Goal: Task Accomplishment & Management: Complete application form

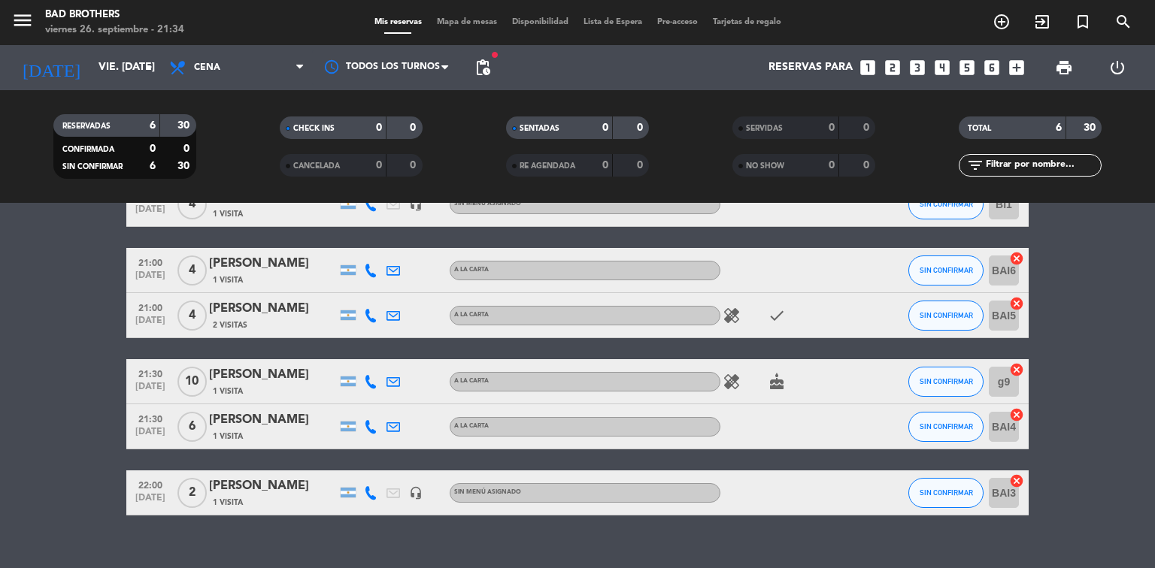
scroll to position [52, 0]
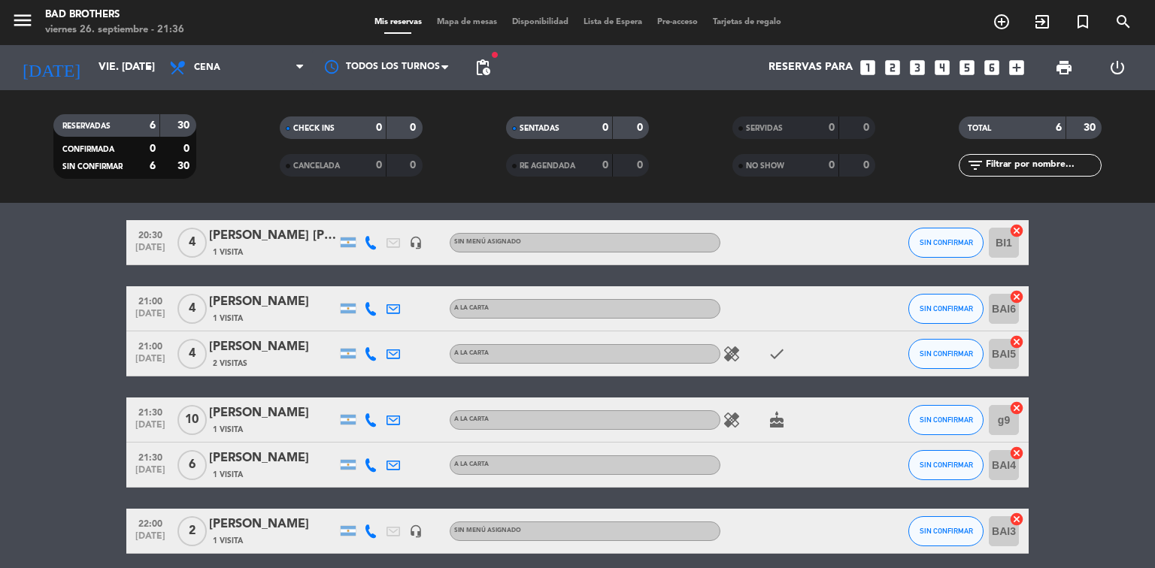
click at [729, 356] on icon "healing" at bounding box center [732, 354] width 18 height 18
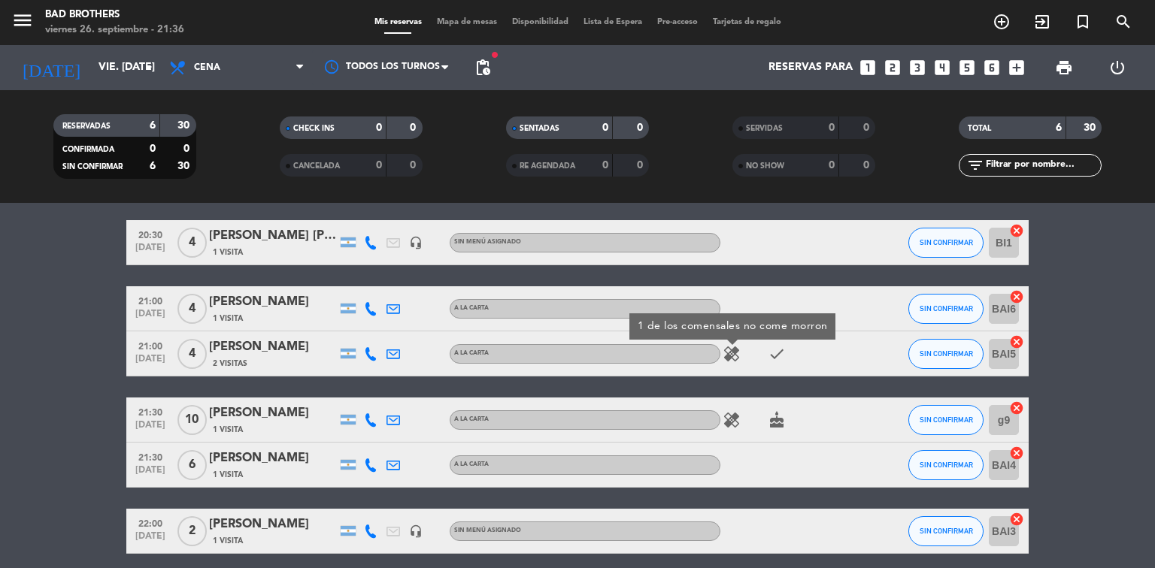
click at [729, 356] on icon "healing" at bounding box center [732, 354] width 18 height 18
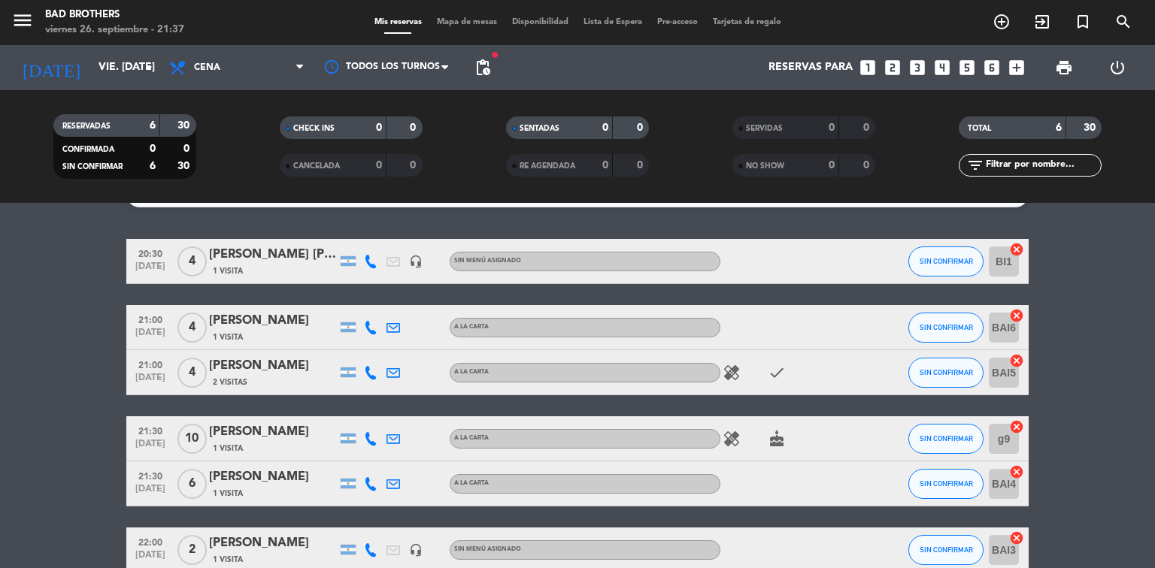
scroll to position [0, 0]
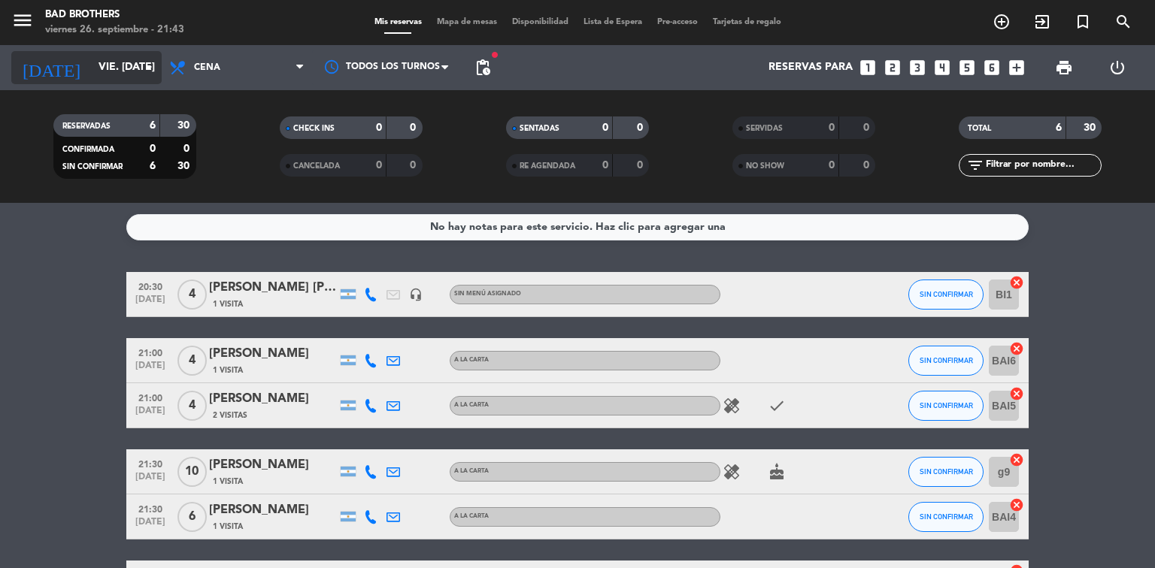
click at [147, 72] on icon "arrow_drop_down" at bounding box center [149, 68] width 18 height 18
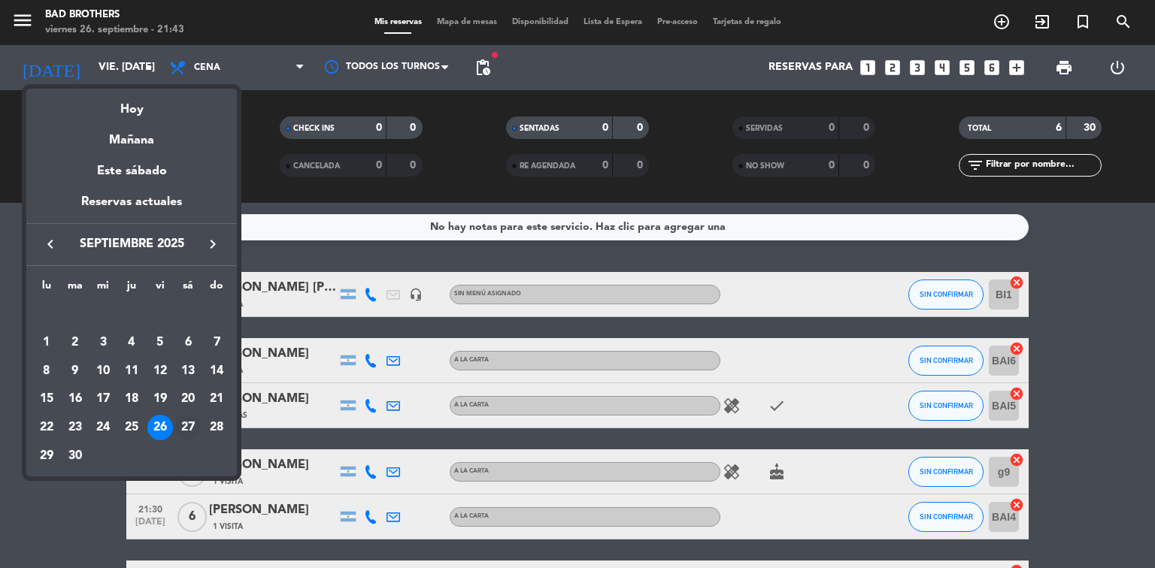
click at [189, 417] on div "27" at bounding box center [188, 428] width 26 height 26
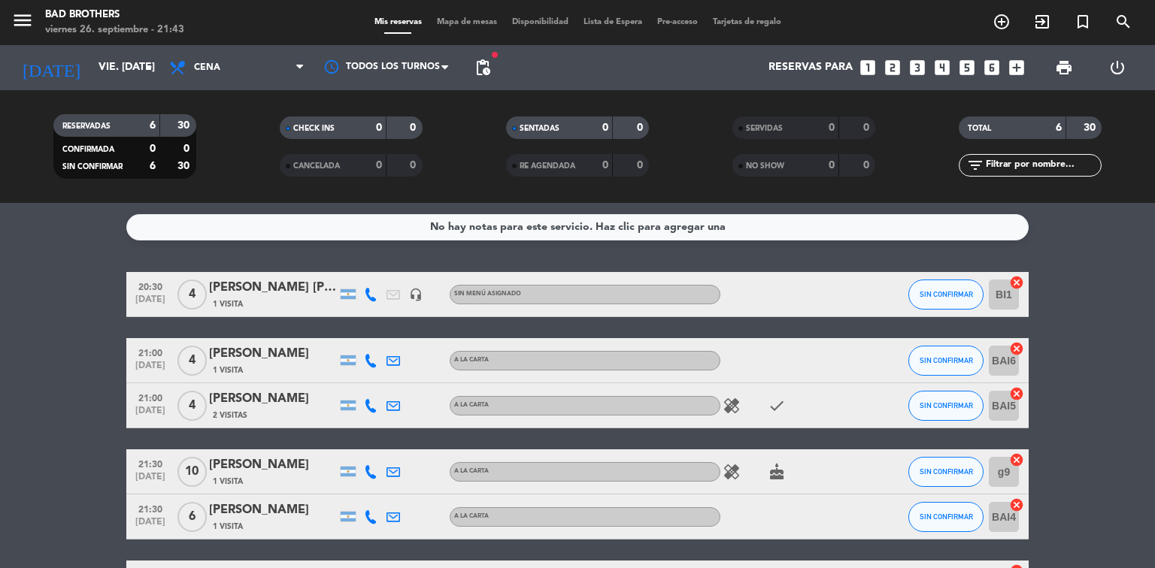
type input "sáb. [DATE]"
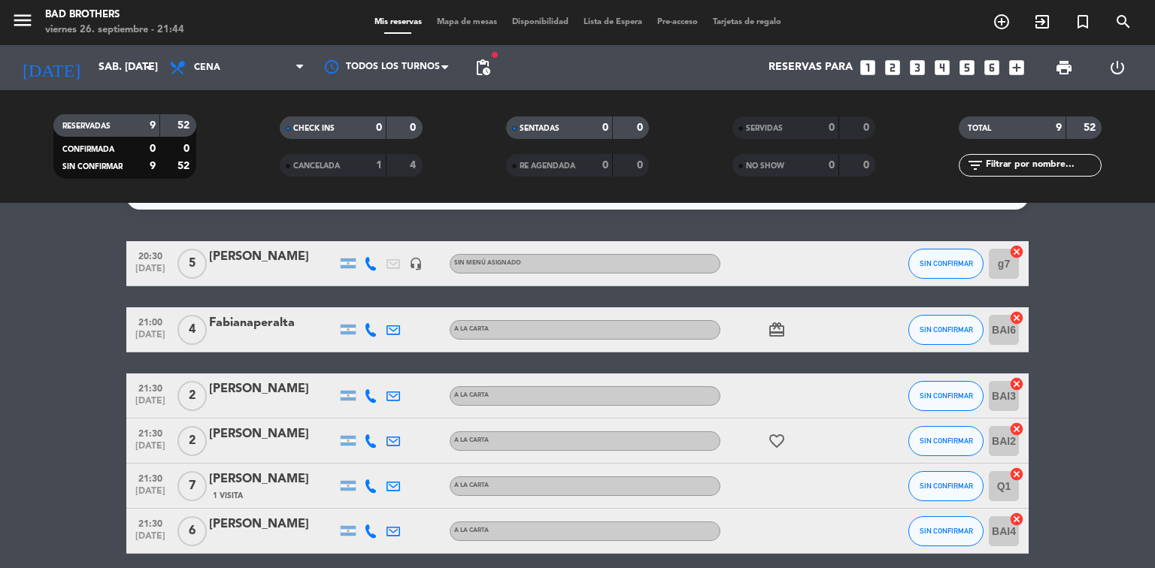
scroll to position [29, 0]
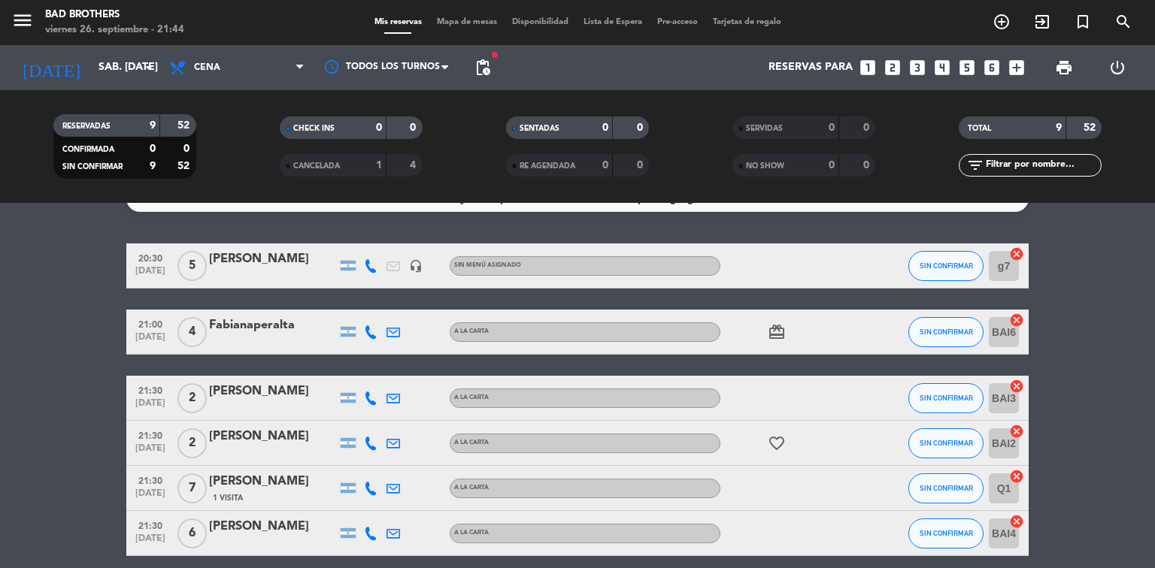
click at [941, 66] on icon "looks_4" at bounding box center [942, 68] width 20 height 20
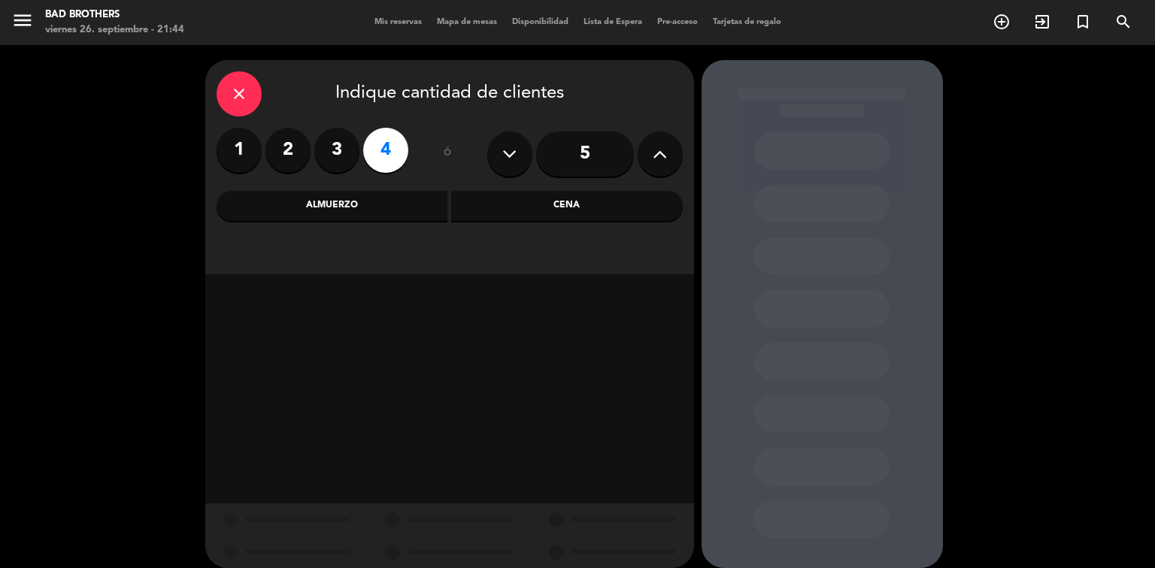
click at [603, 211] on div "Cena" at bounding box center [567, 206] width 232 height 30
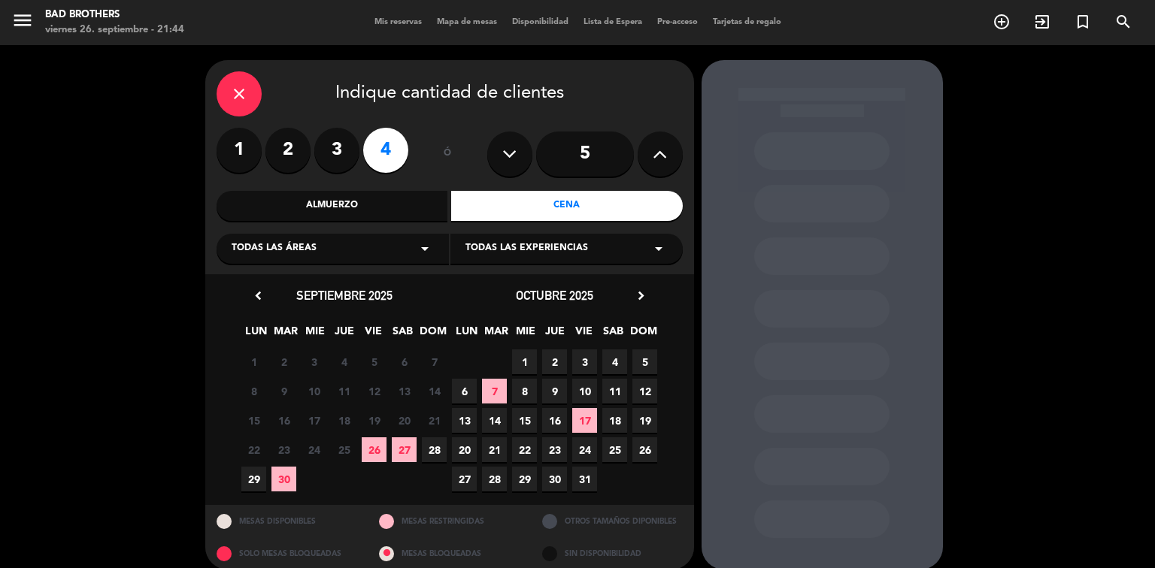
click at [398, 451] on span "27" at bounding box center [404, 450] width 25 height 25
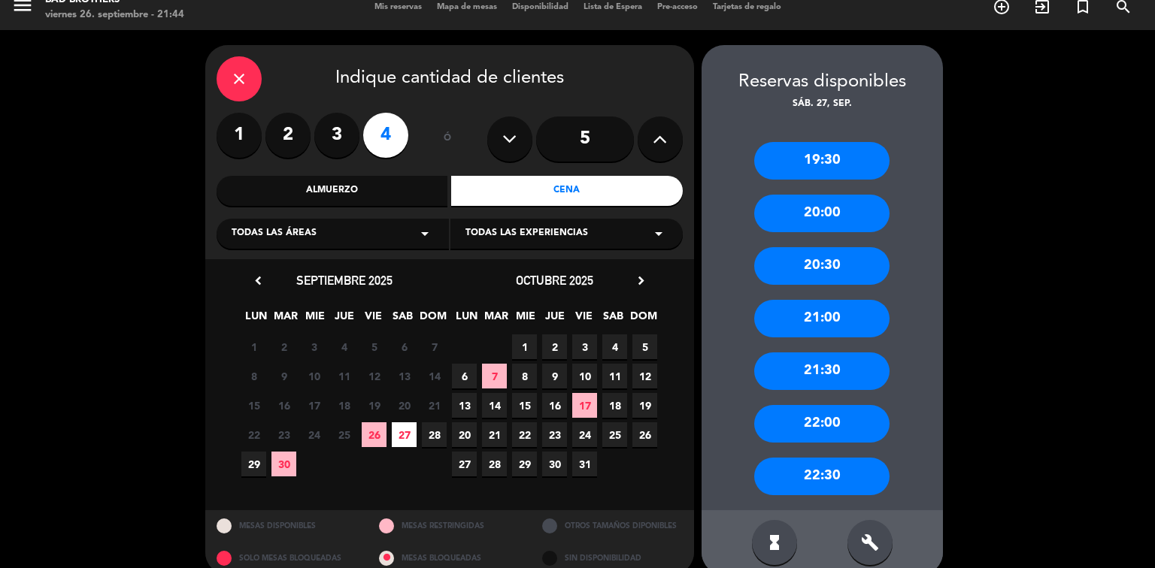
click at [818, 262] on div "20:30" at bounding box center [821, 266] width 135 height 38
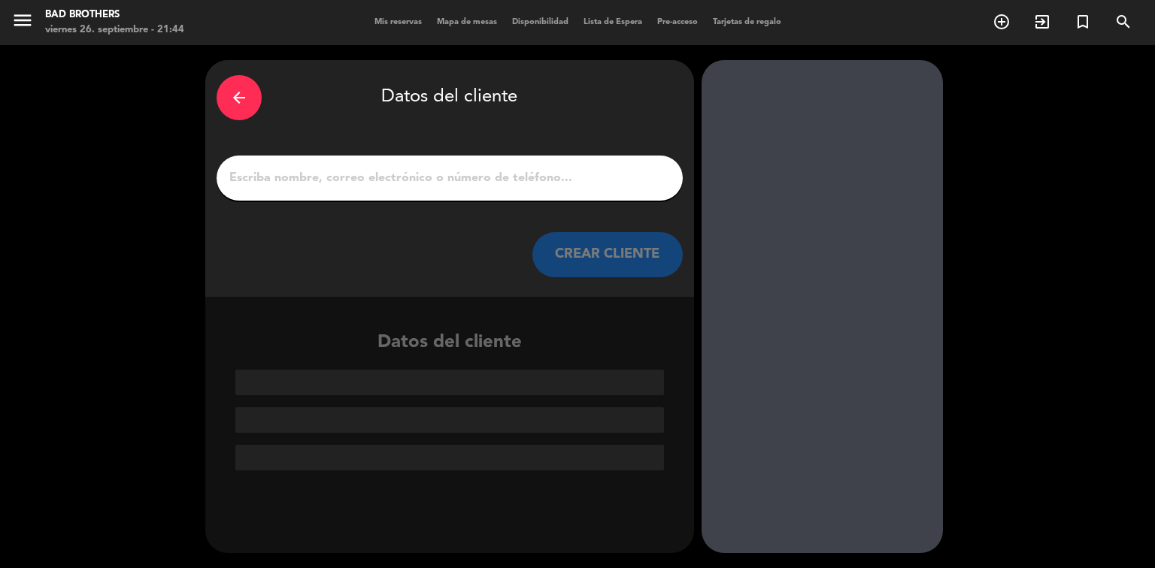
click at [423, 176] on input "1" at bounding box center [450, 178] width 444 height 21
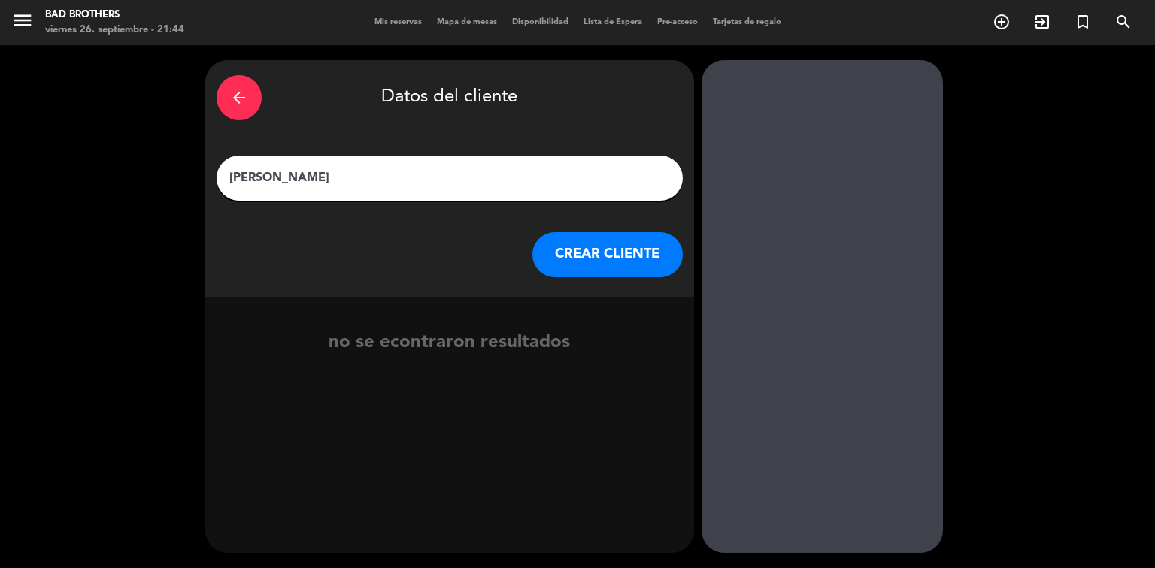
type input "[PERSON_NAME]"
click at [568, 256] on button "CREAR CLIENTE" at bounding box center [607, 254] width 150 height 45
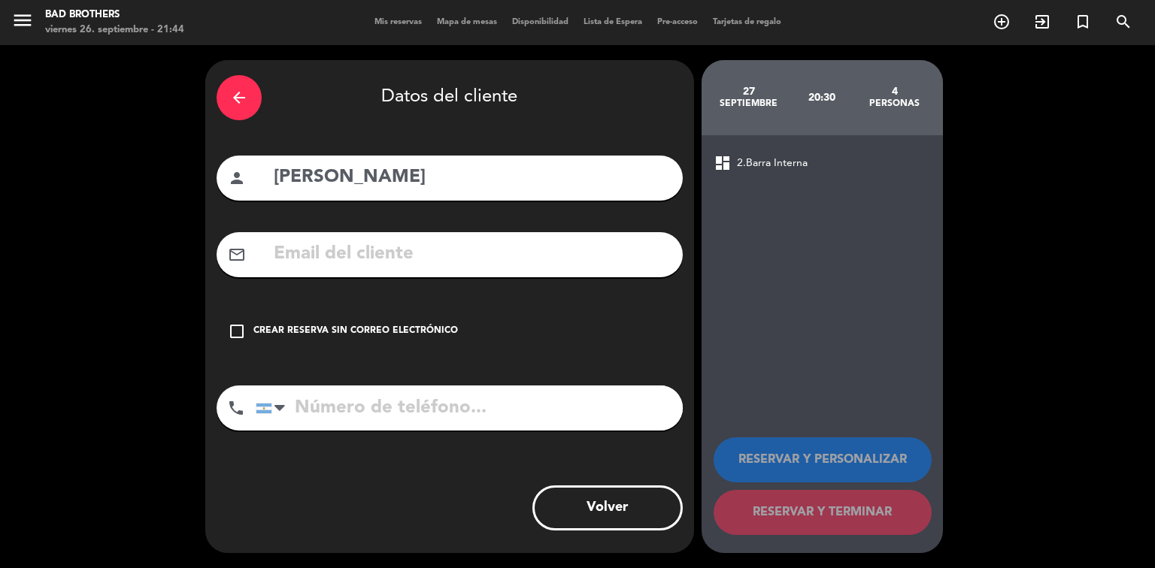
click at [238, 330] on icon "check_box_outline_blank" at bounding box center [237, 332] width 18 height 18
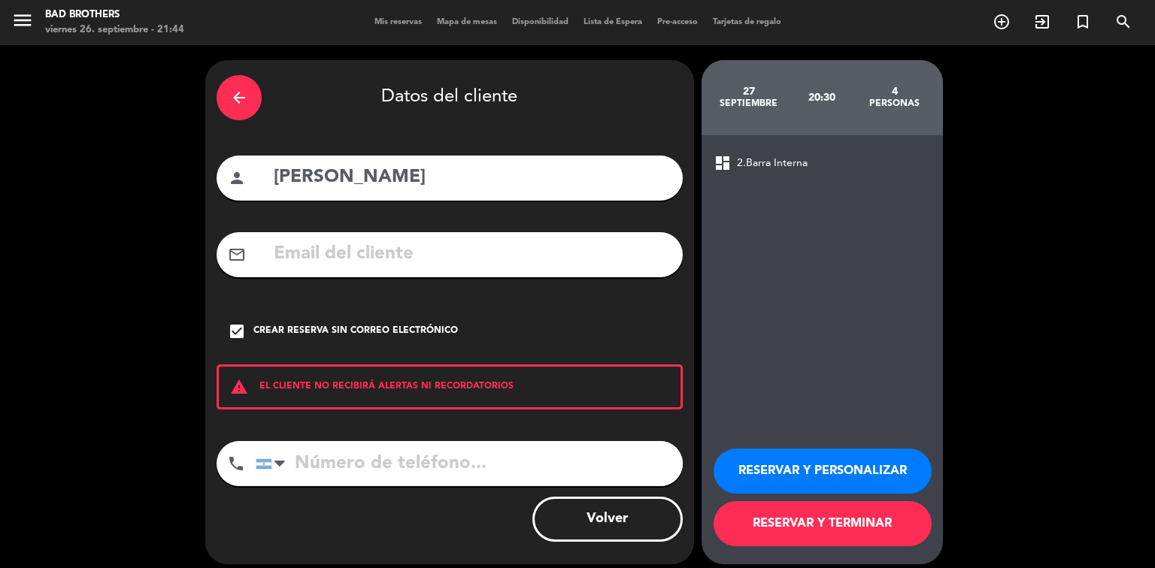
click at [311, 468] on input "tel" at bounding box center [469, 463] width 427 height 45
type input "3814095826"
click at [778, 526] on button "RESERVAR Y TERMINAR" at bounding box center [822, 523] width 218 height 45
